Goal: Task Accomplishment & Management: Complete application form

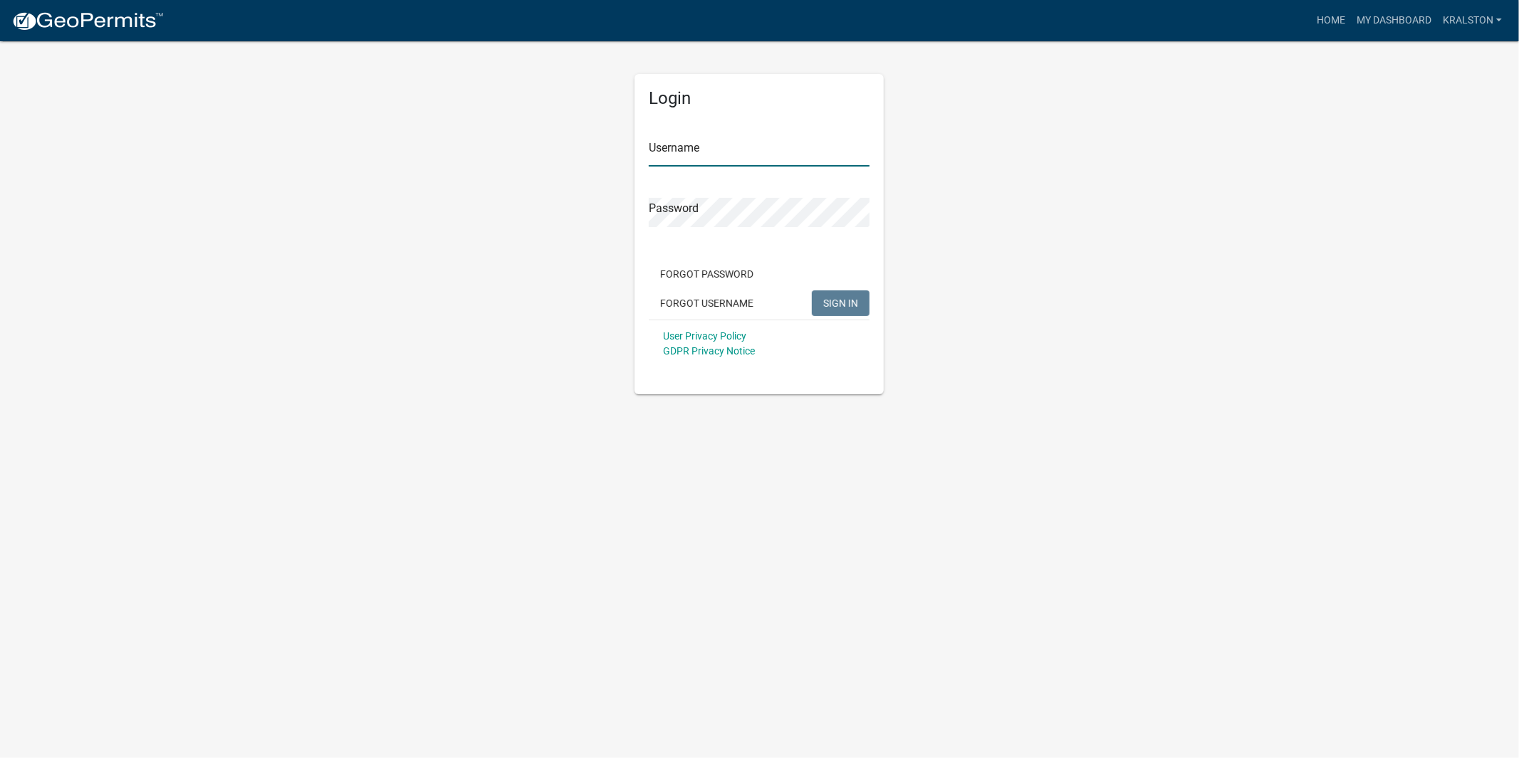
type input "kralston"
click at [850, 302] on span "SIGN IN" at bounding box center [840, 302] width 35 height 11
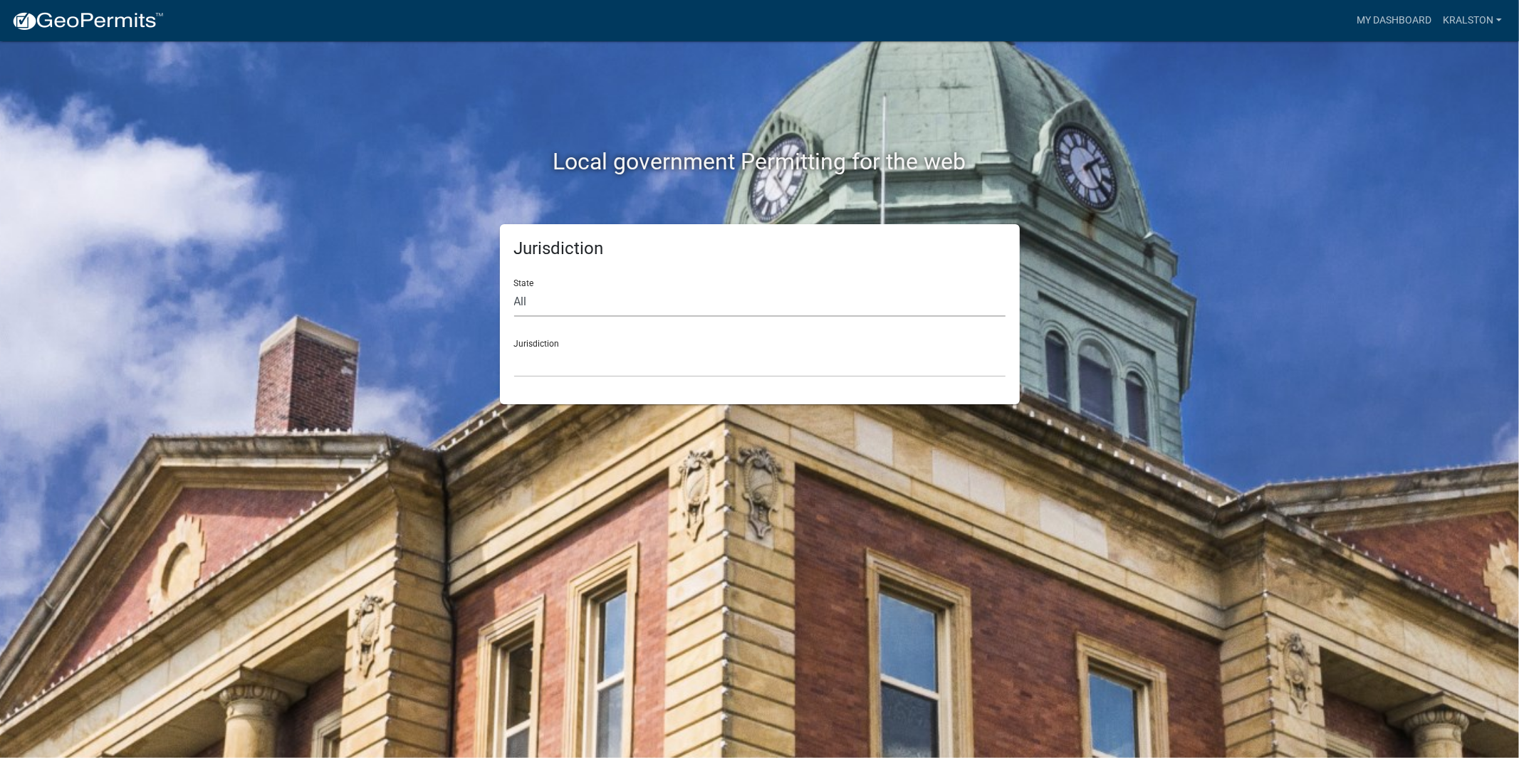
click at [638, 289] on select "All [US_STATE] [US_STATE] [US_STATE] [US_STATE] [US_STATE] [US_STATE] [US_STATE…" at bounding box center [759, 302] width 491 height 29
select select "[US_STATE]"
click at [514, 288] on select "All [US_STATE] [US_STATE] [US_STATE] [US_STATE] [US_STATE] [US_STATE] [US_STATE…" at bounding box center [759, 302] width 491 height 29
click at [608, 362] on select "[GEOGRAPHIC_DATA], [US_STATE][PERSON_NAME][GEOGRAPHIC_DATA], [US_STATE][PERSON_…" at bounding box center [759, 362] width 491 height 29
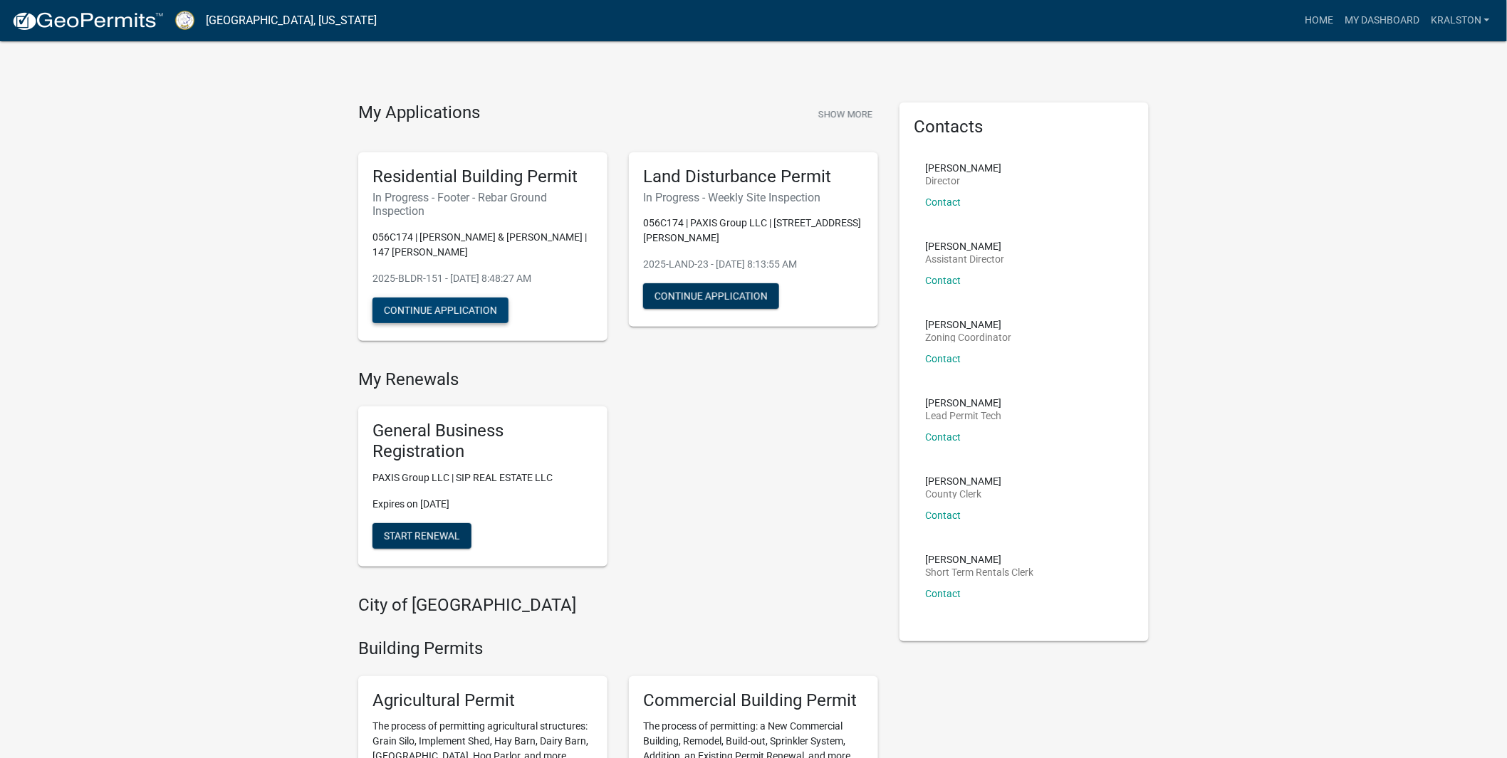
click at [445, 316] on button "Continue Application" at bounding box center [440, 311] width 136 height 26
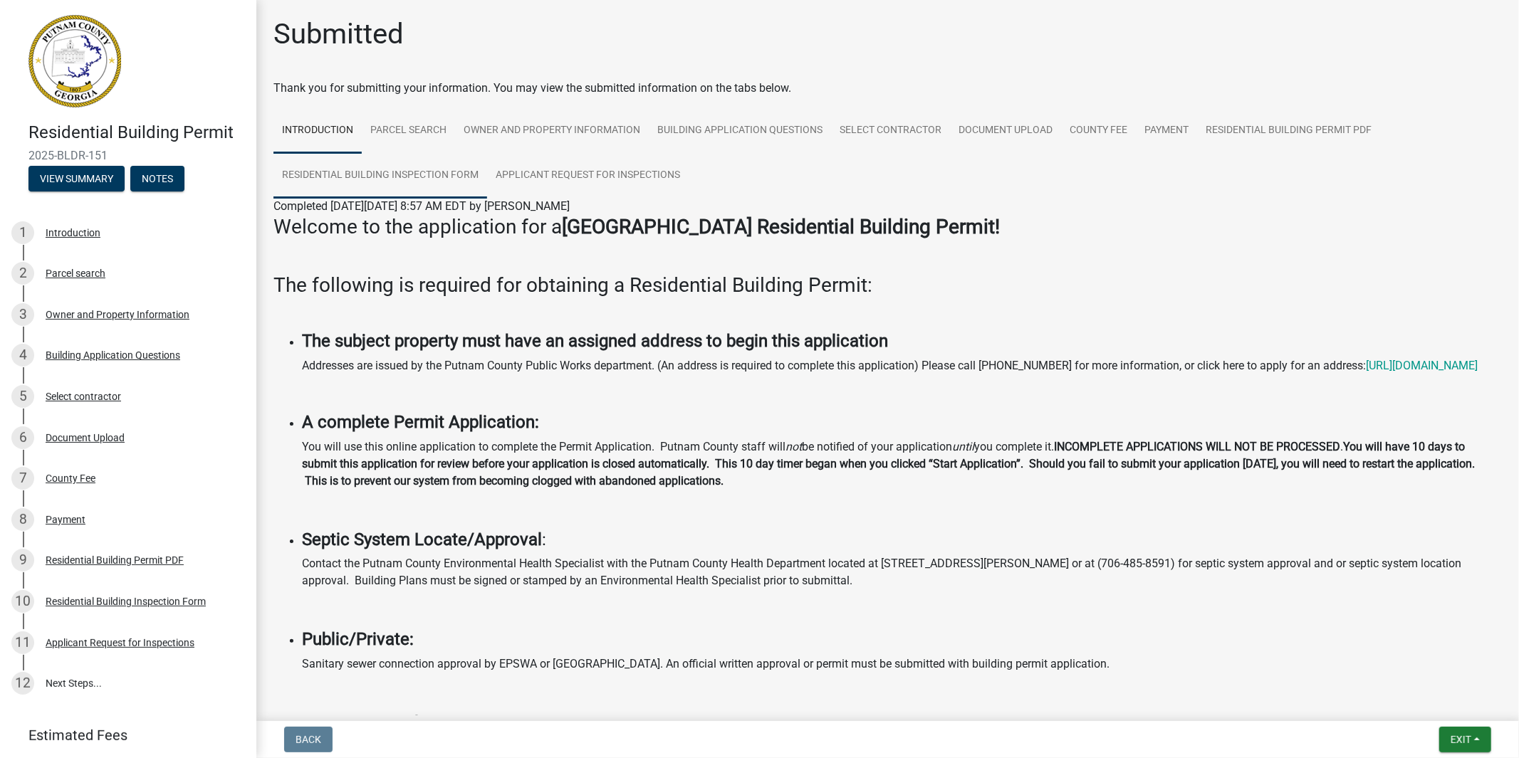
click at [393, 172] on link "Residential Building Inspection Form" at bounding box center [380, 176] width 214 height 46
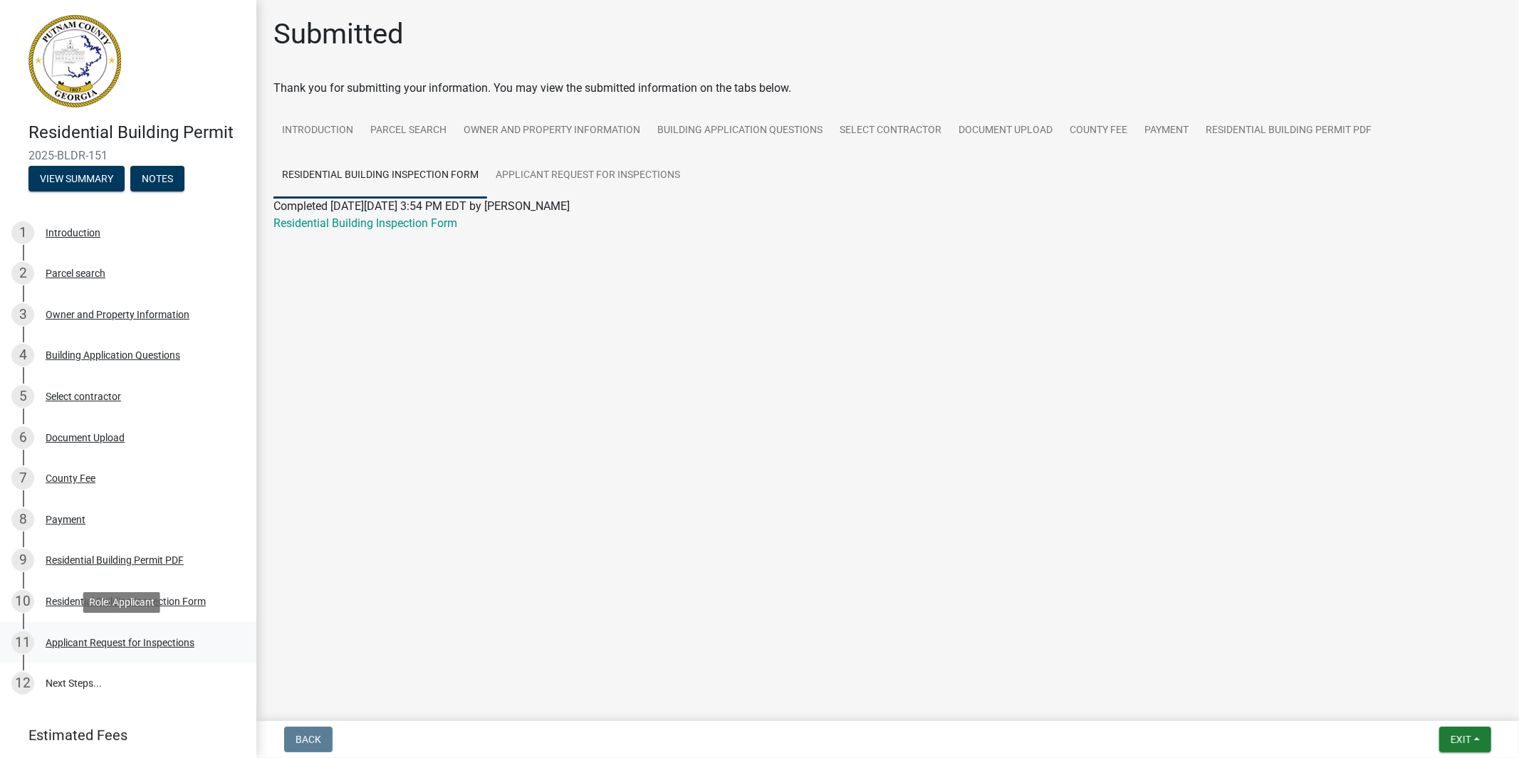
click at [83, 639] on div "Applicant Request for Inspections" at bounding box center [120, 643] width 149 height 10
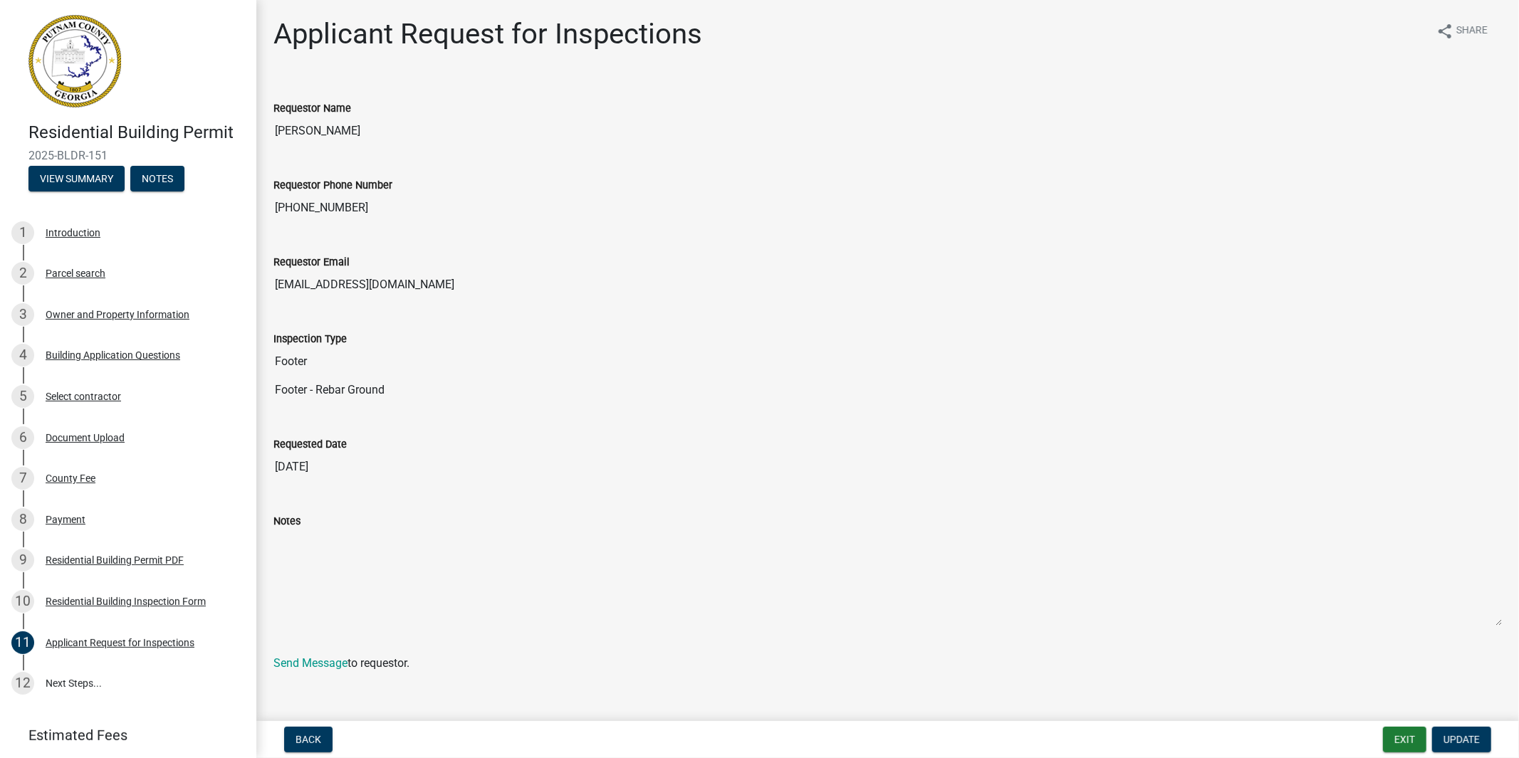
scroll to position [12, 0]
